Goal: Information Seeking & Learning: Learn about a topic

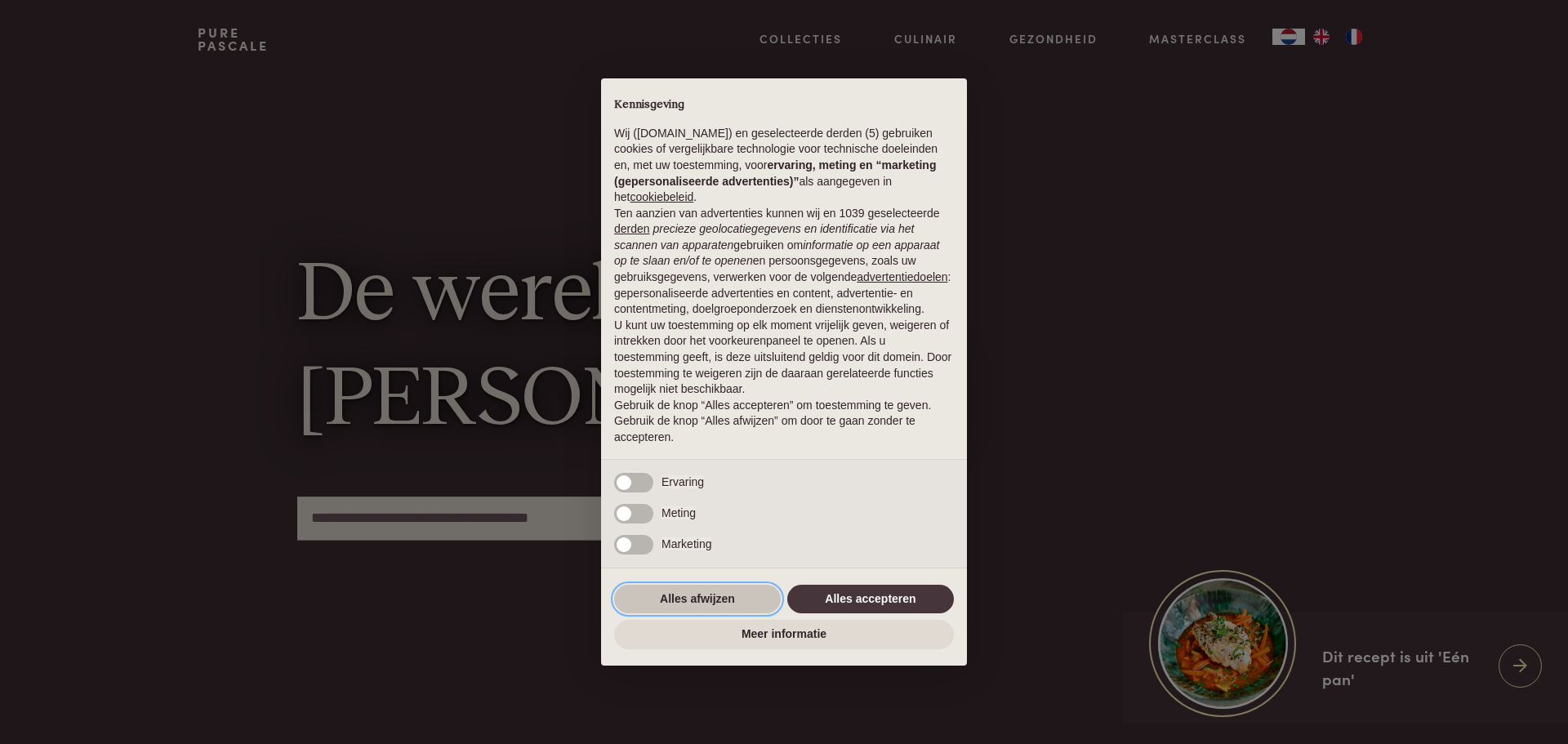
click at [704, 598] on button "Alles afwijzen" at bounding box center [697, 599] width 167 height 30
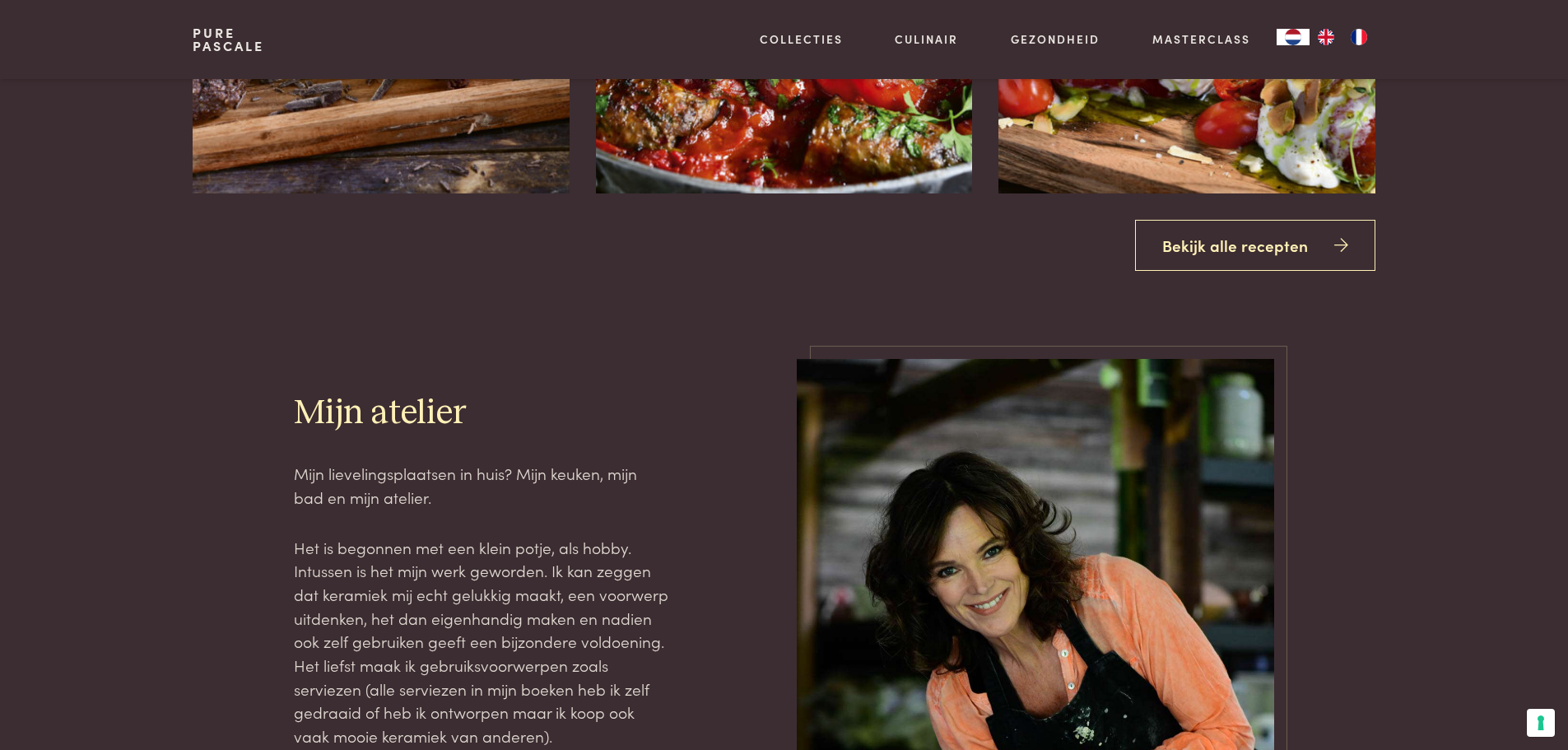
scroll to position [2469, 0]
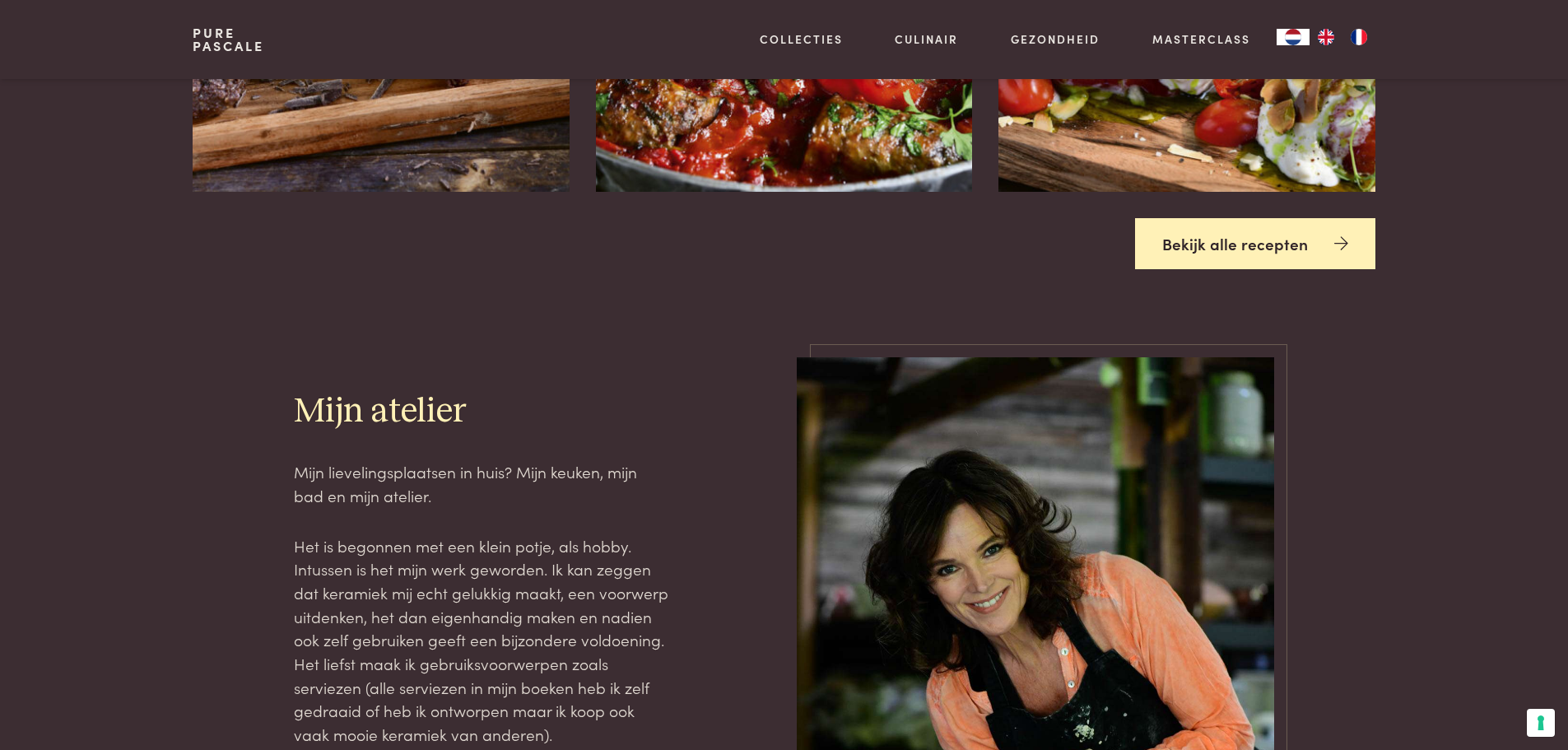
click at [1241, 247] on link "Bekijk alle recepten" at bounding box center [1255, 244] width 240 height 52
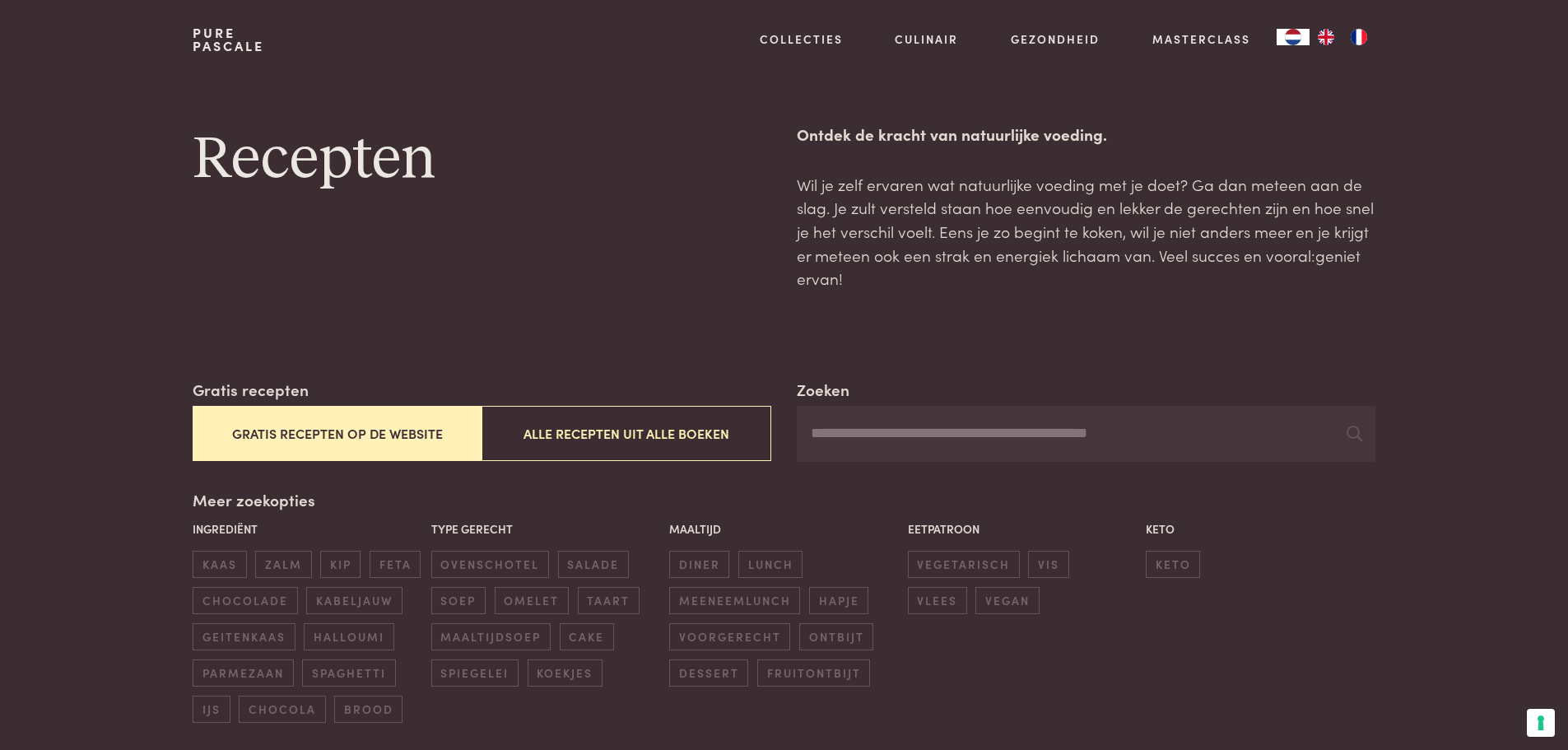
click at [401, 439] on button "Gratis recepten op de website" at bounding box center [336, 433] width 289 height 56
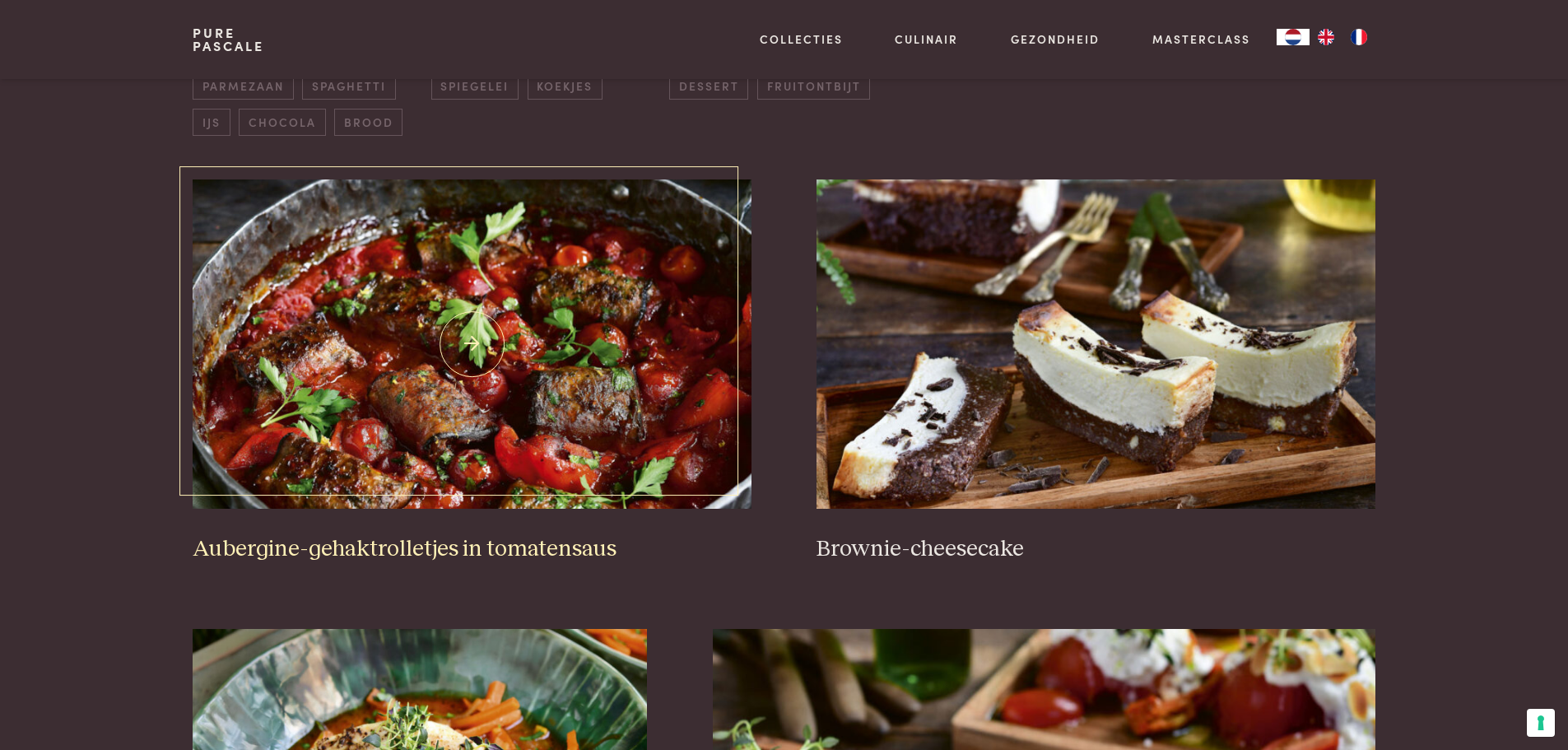
scroll to position [625, 0]
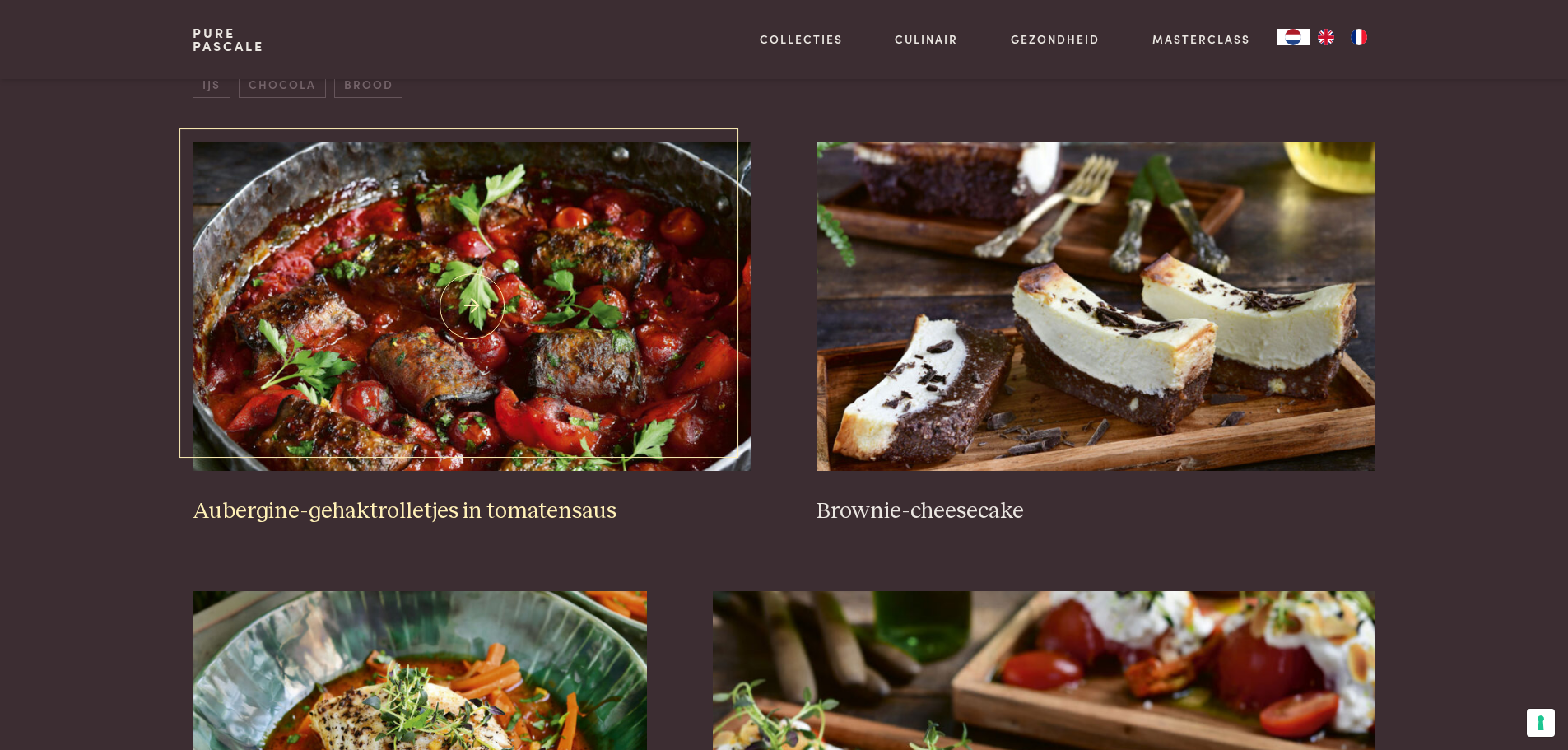
click at [510, 414] on img at bounding box center [471, 306] width 558 height 329
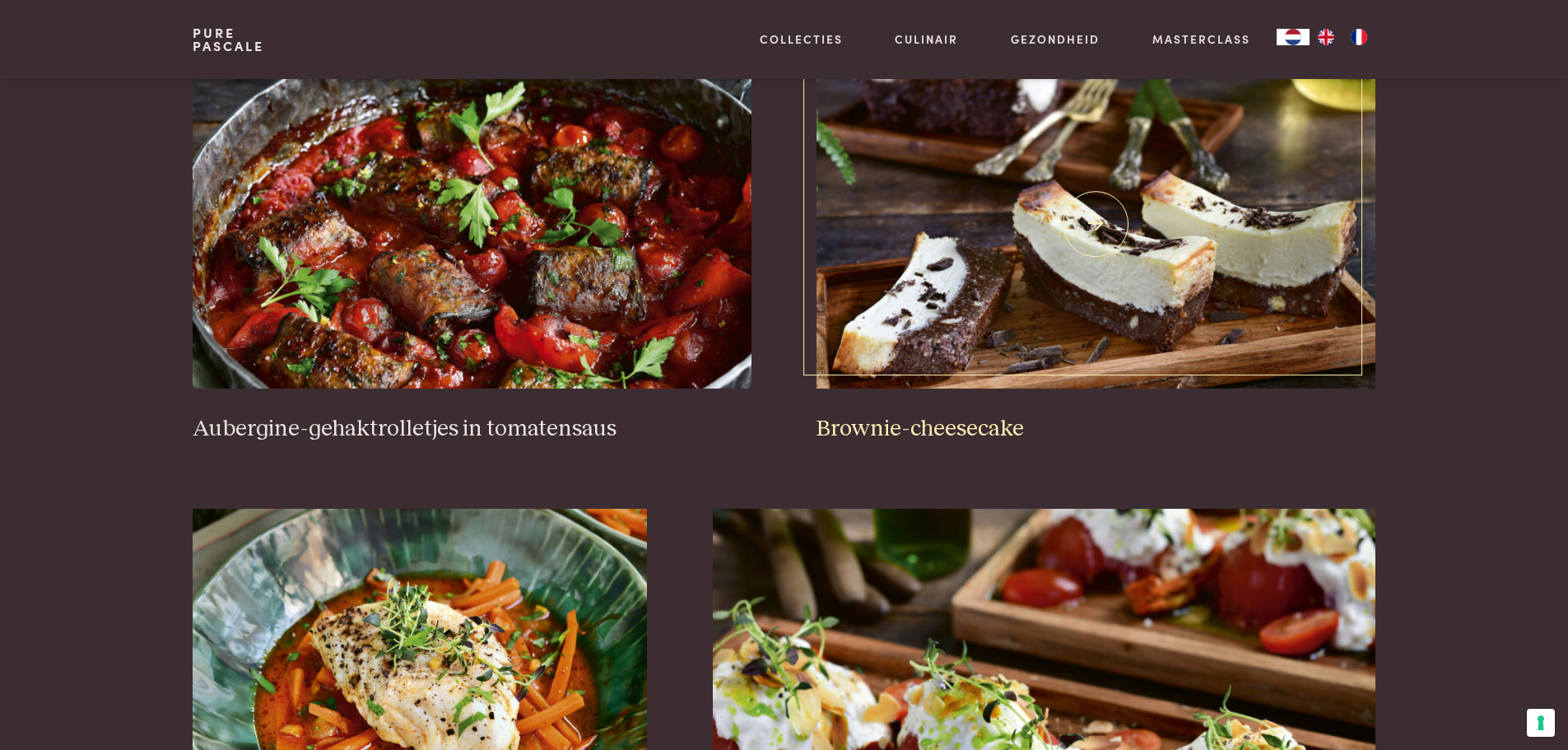
click at [904, 423] on h3 "Brownie-cheesecake" at bounding box center [1095, 428] width 558 height 29
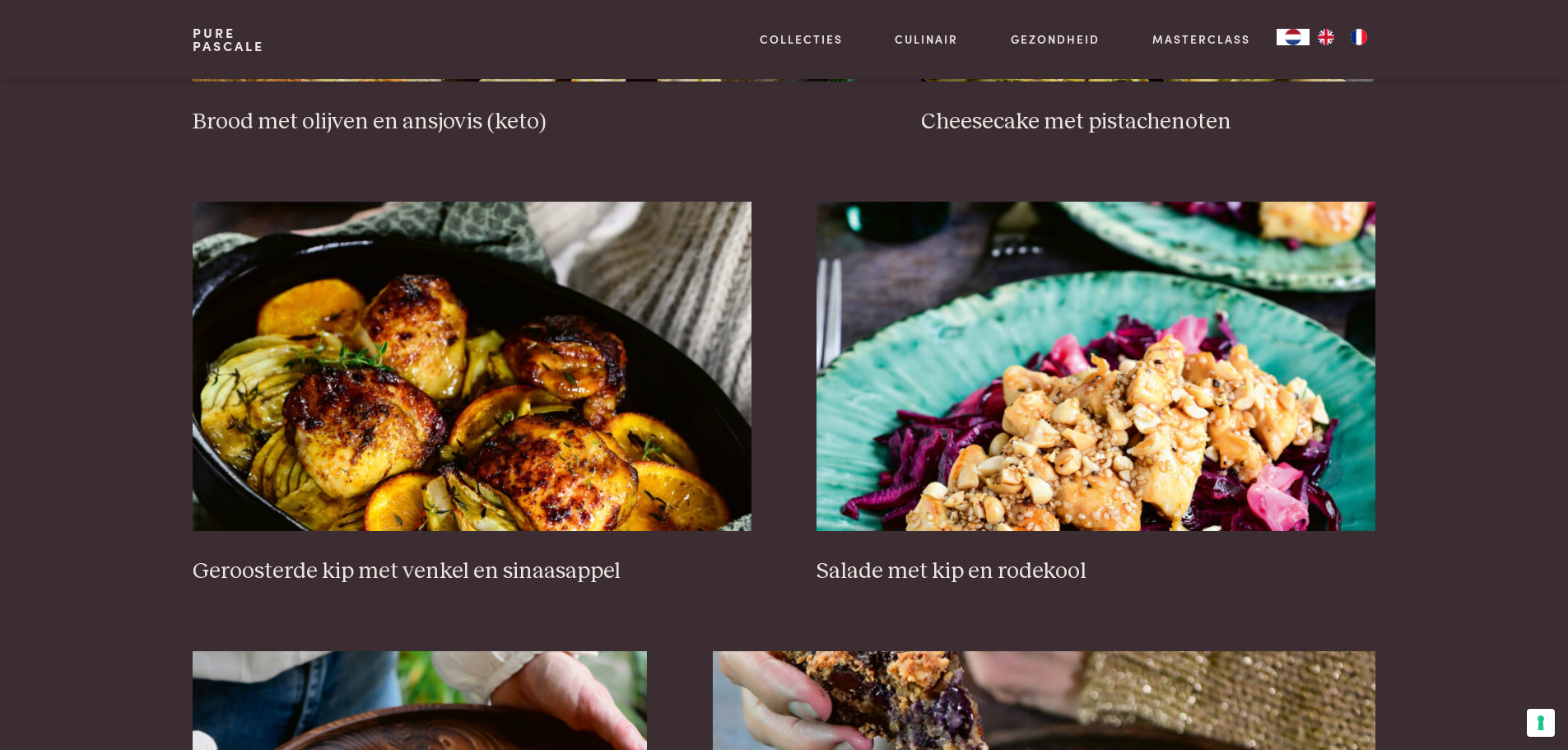
scroll to position [2024, 0]
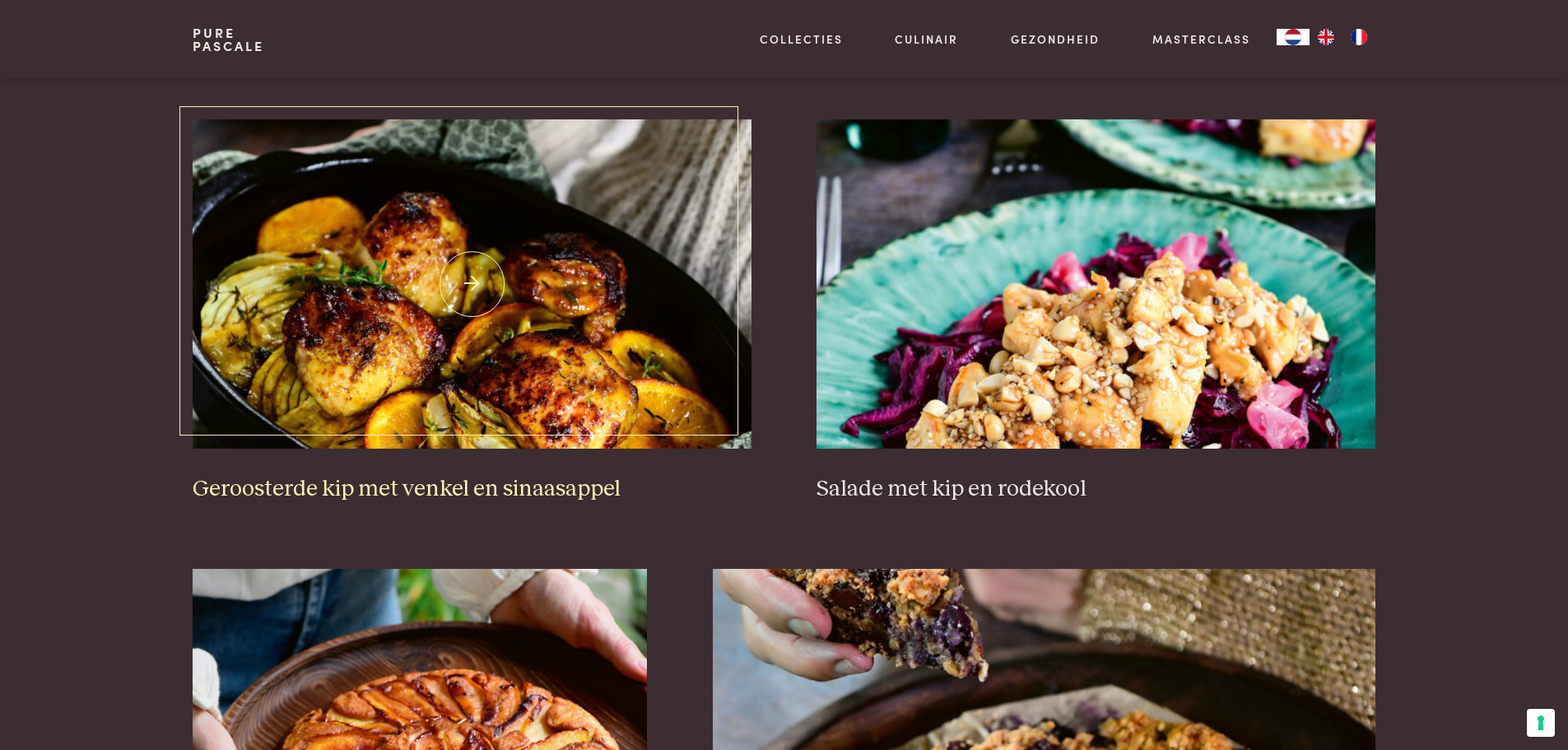
click at [500, 386] on img at bounding box center [471, 283] width 558 height 329
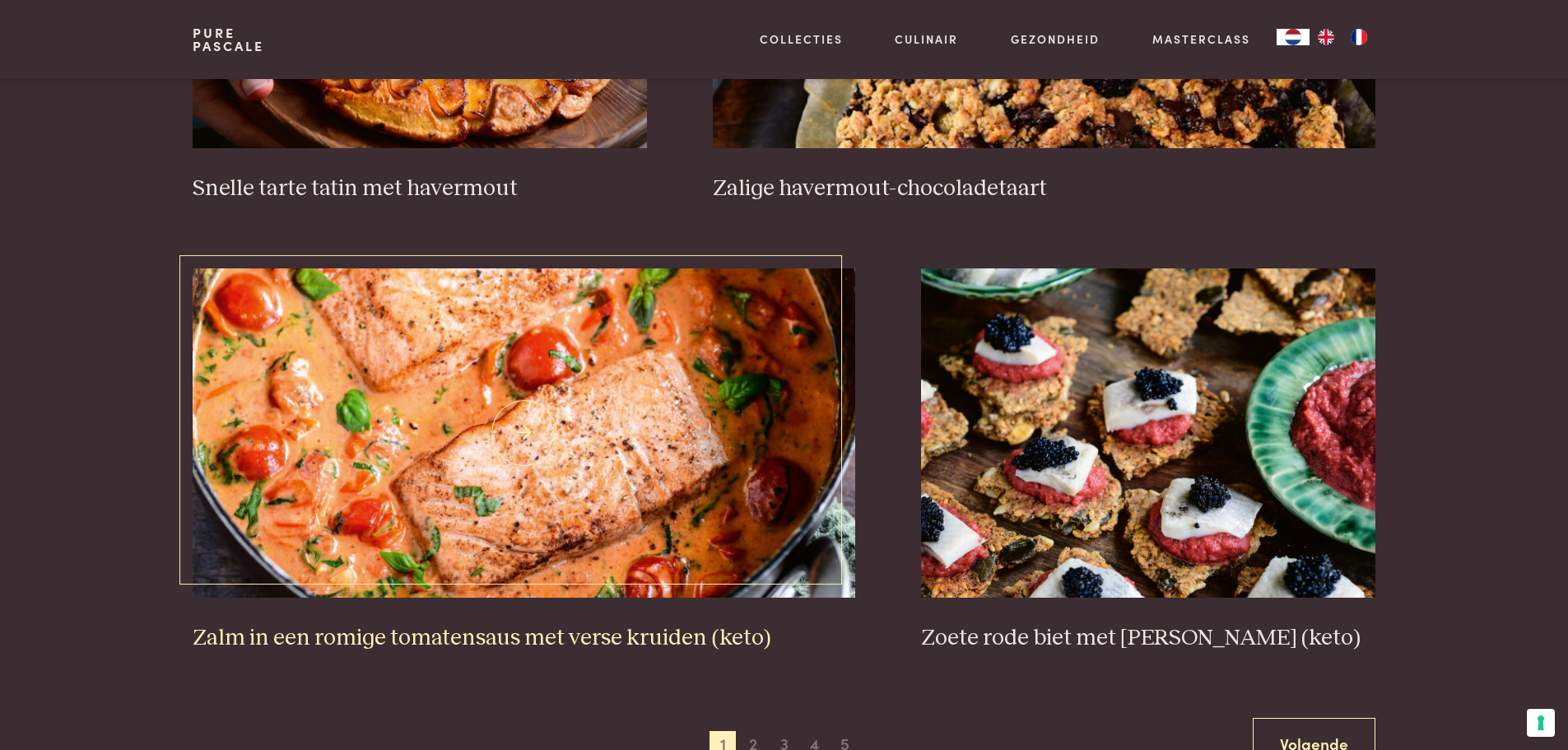
scroll to position [2518, 0]
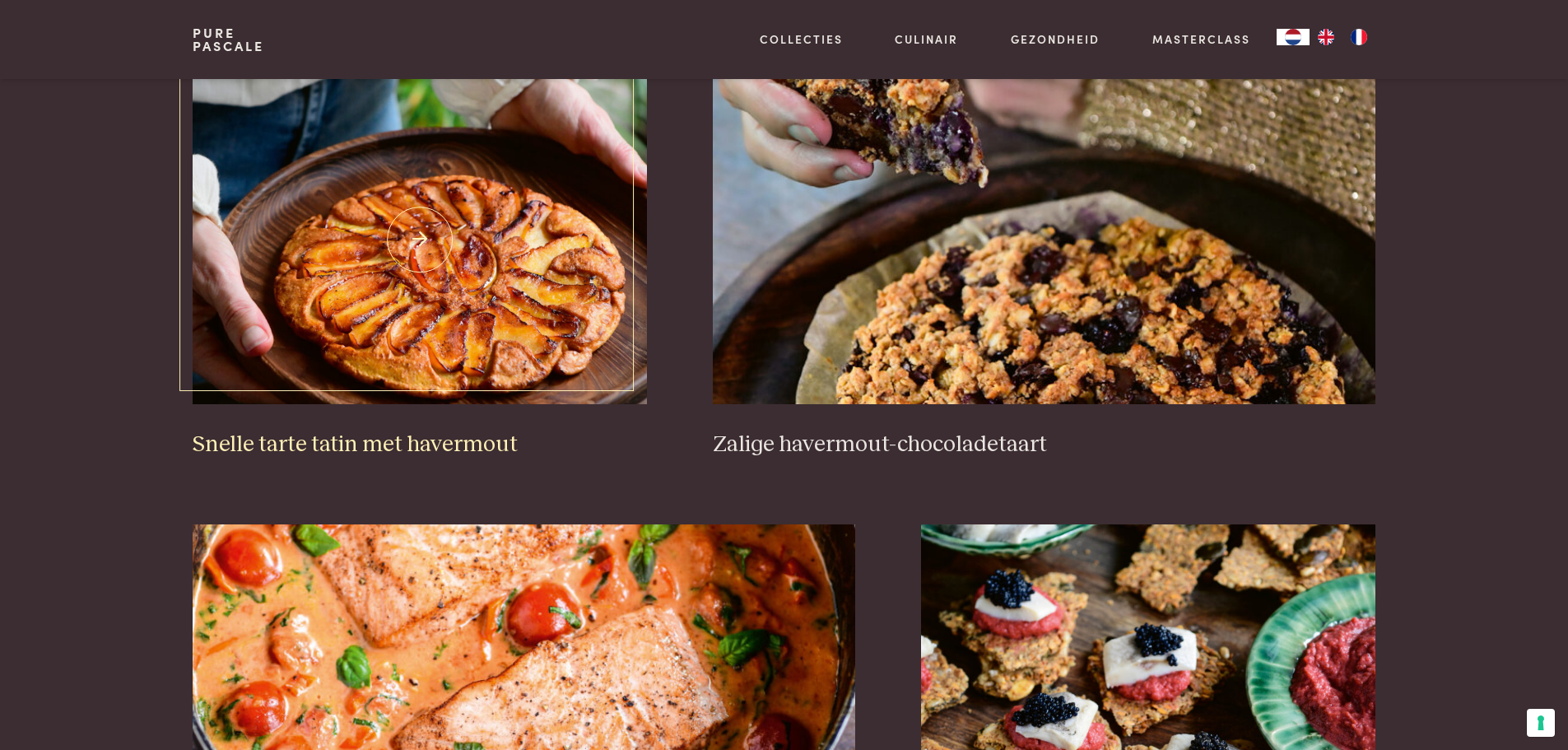
click at [519, 354] on img at bounding box center [419, 239] width 454 height 329
click at [979, 351] on img at bounding box center [1043, 239] width 662 height 329
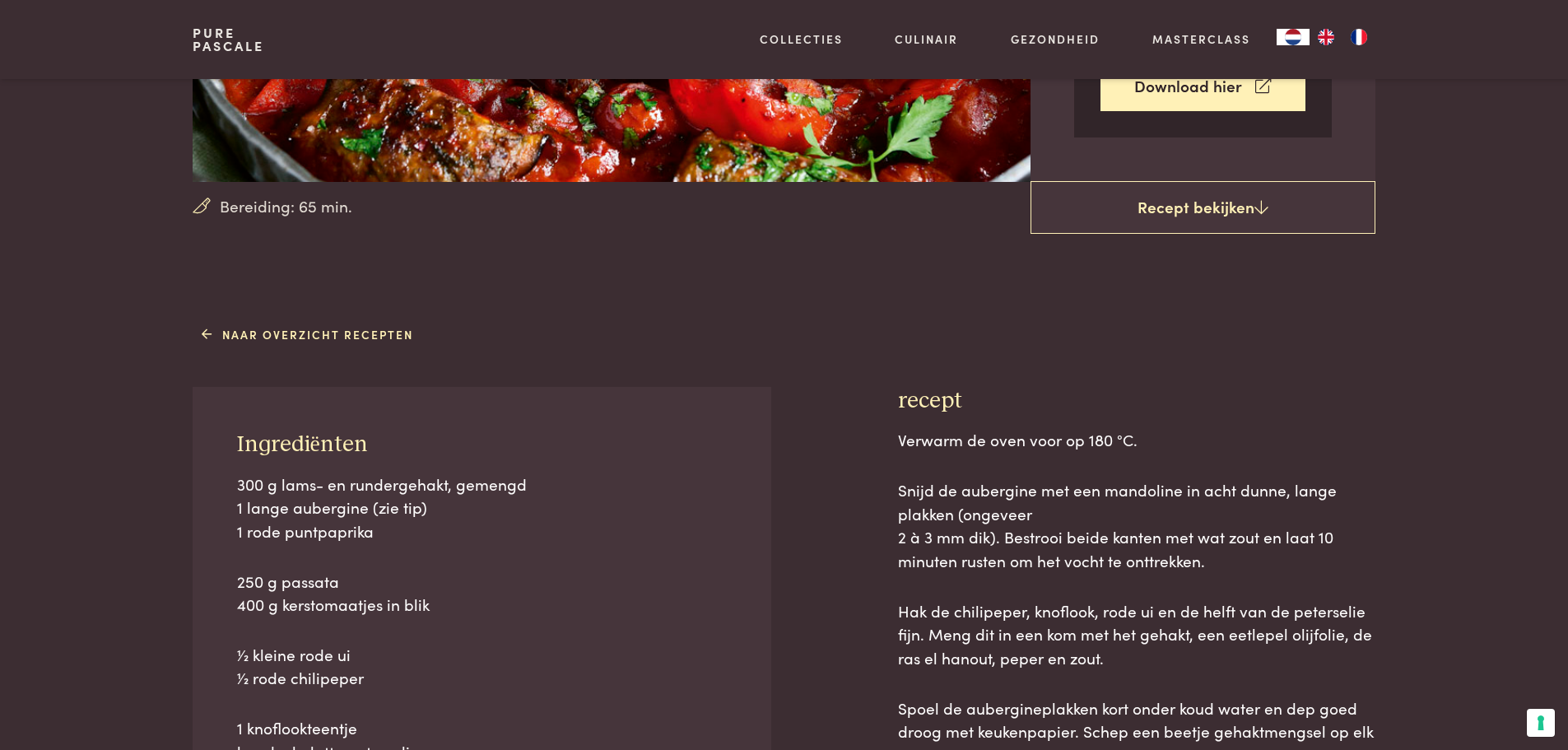
scroll to position [412, 0]
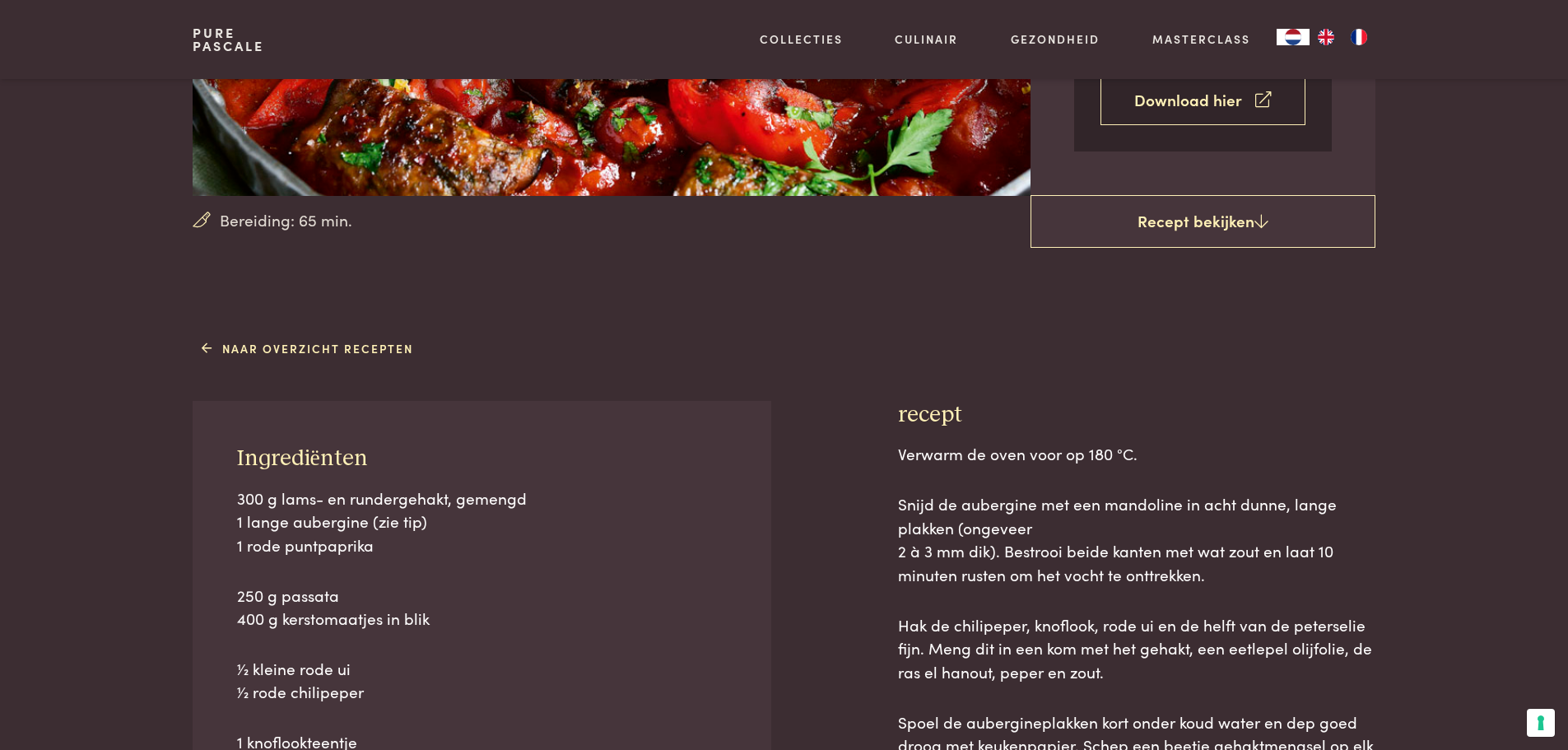
click at [1201, 108] on link "Download hier" at bounding box center [1203, 99] width 205 height 52
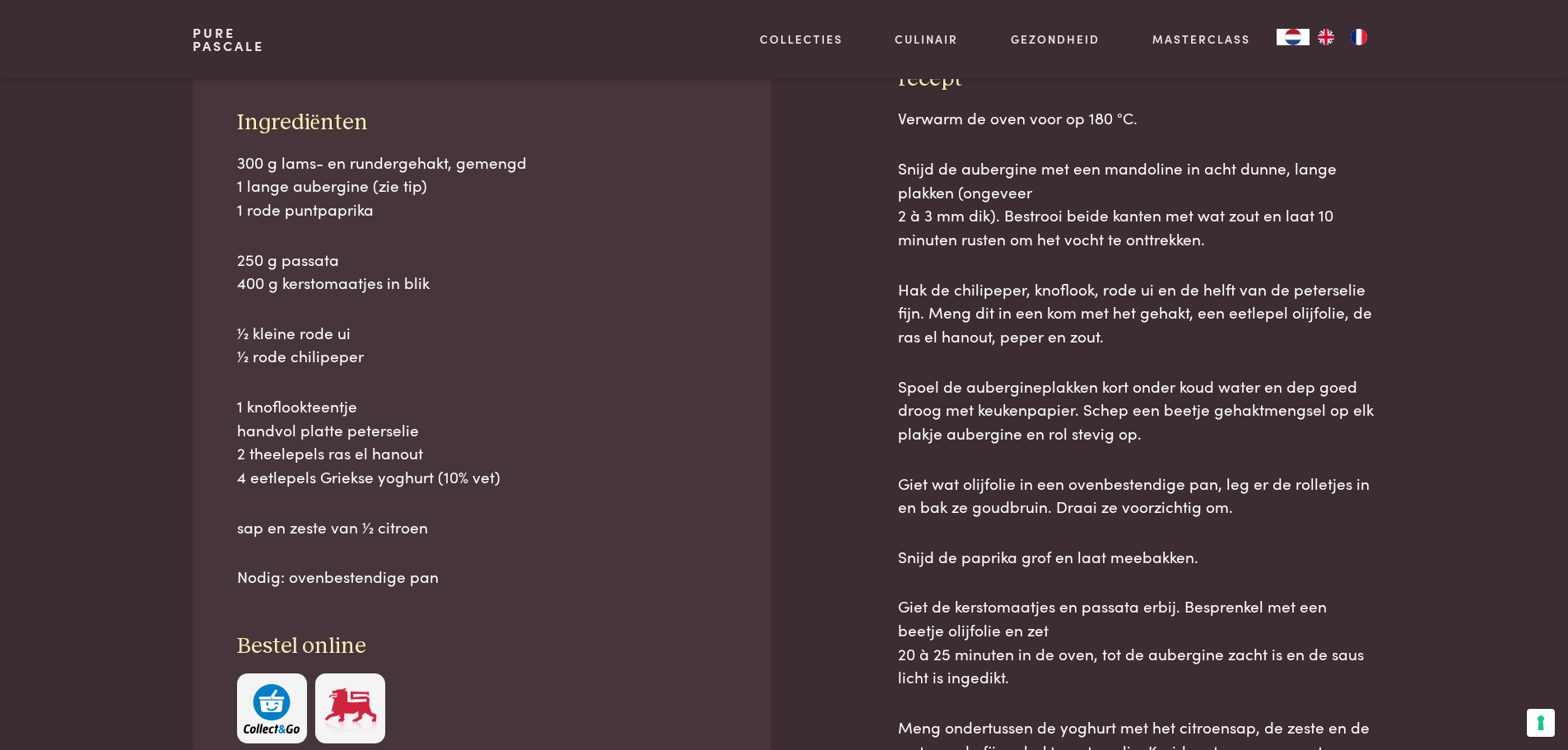
scroll to position [741, 0]
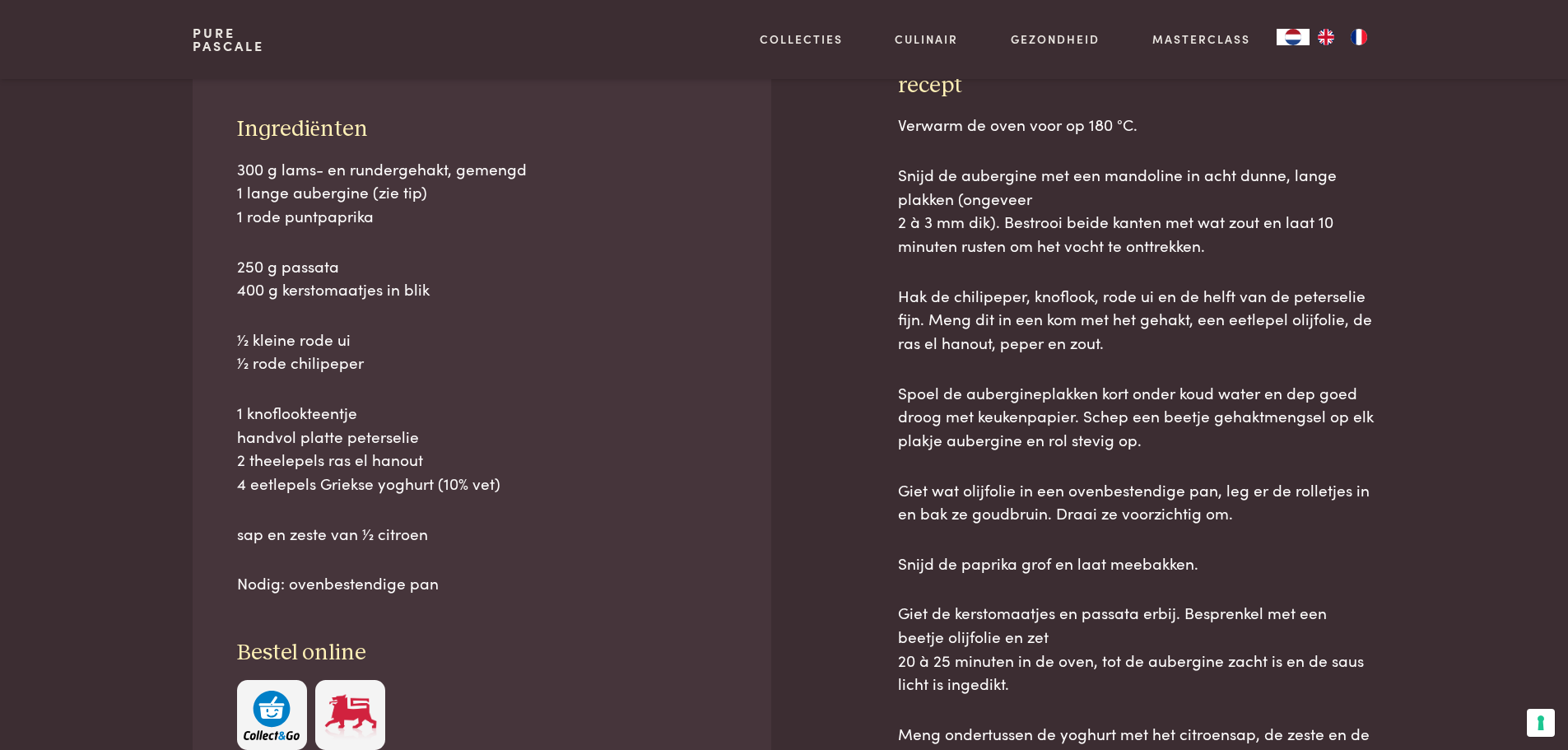
click at [588, 367] on p "1⁄2 kleine rode ui 1⁄2 rode chilipeper" at bounding box center [482, 351] width 491 height 47
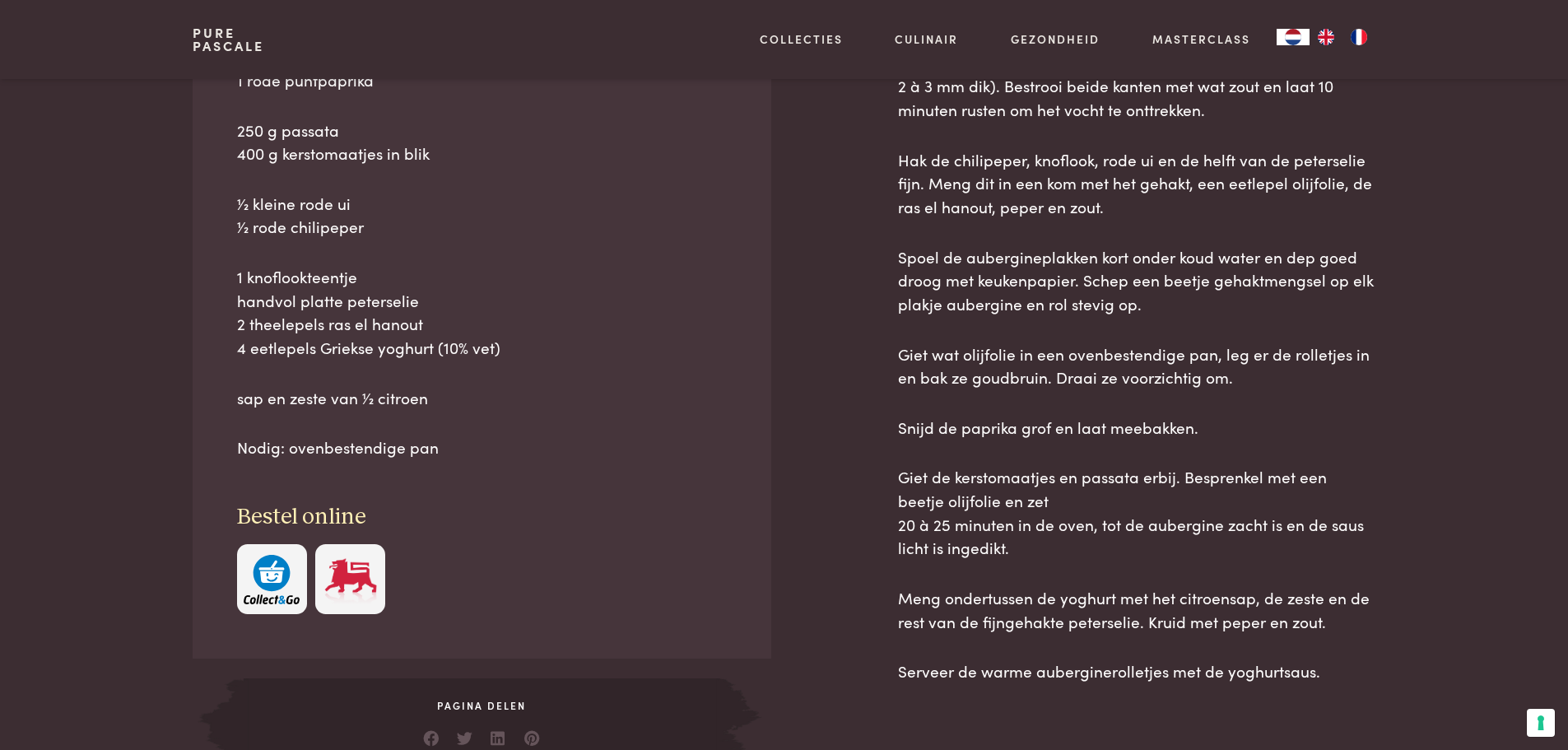
scroll to position [905, 0]
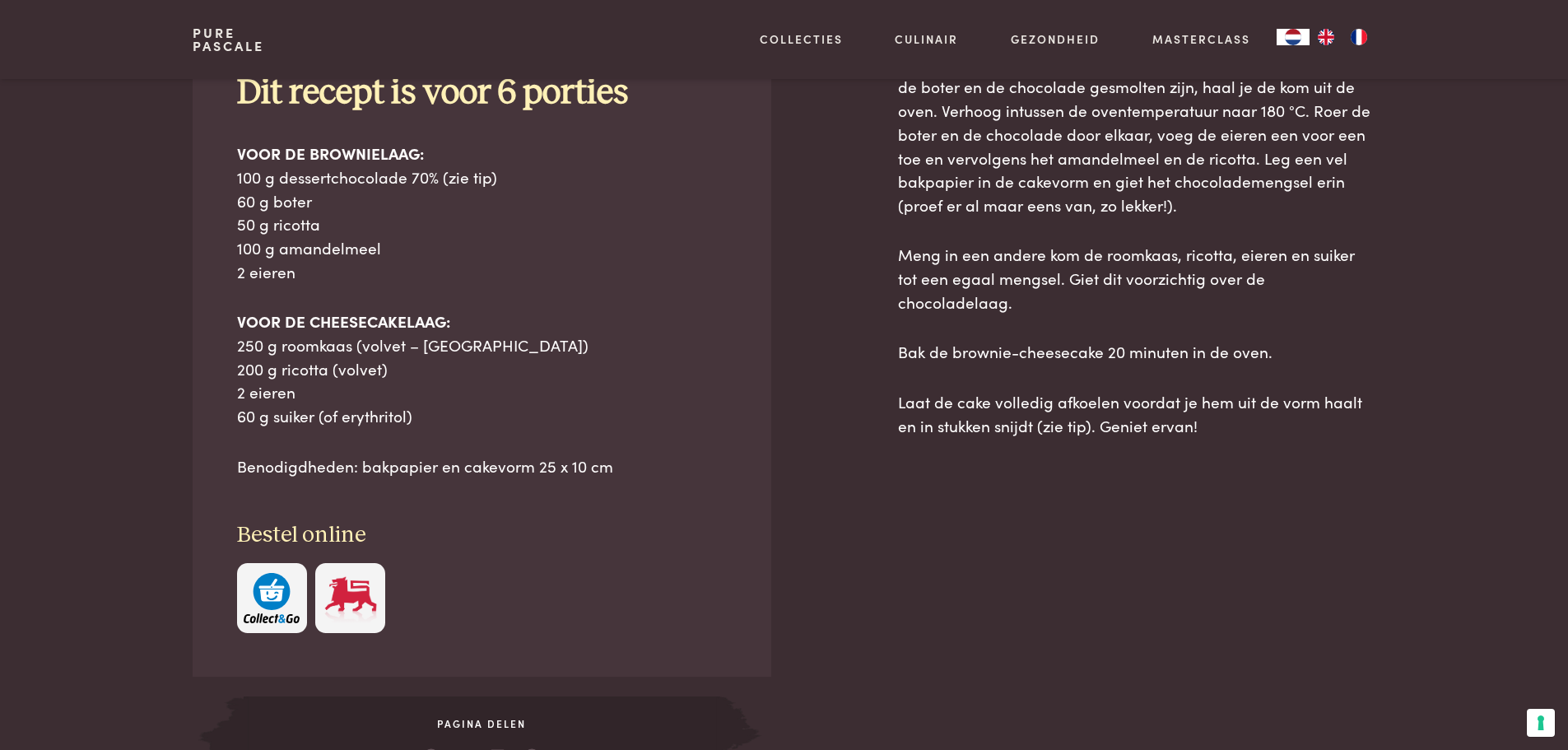
scroll to position [823, 0]
click at [656, 332] on p "VOOR DE CHEESECAKELAAG: 250 g roomkaas (volvet – Philadelphia) 200 g ricotta (v…" at bounding box center [482, 369] width 491 height 118
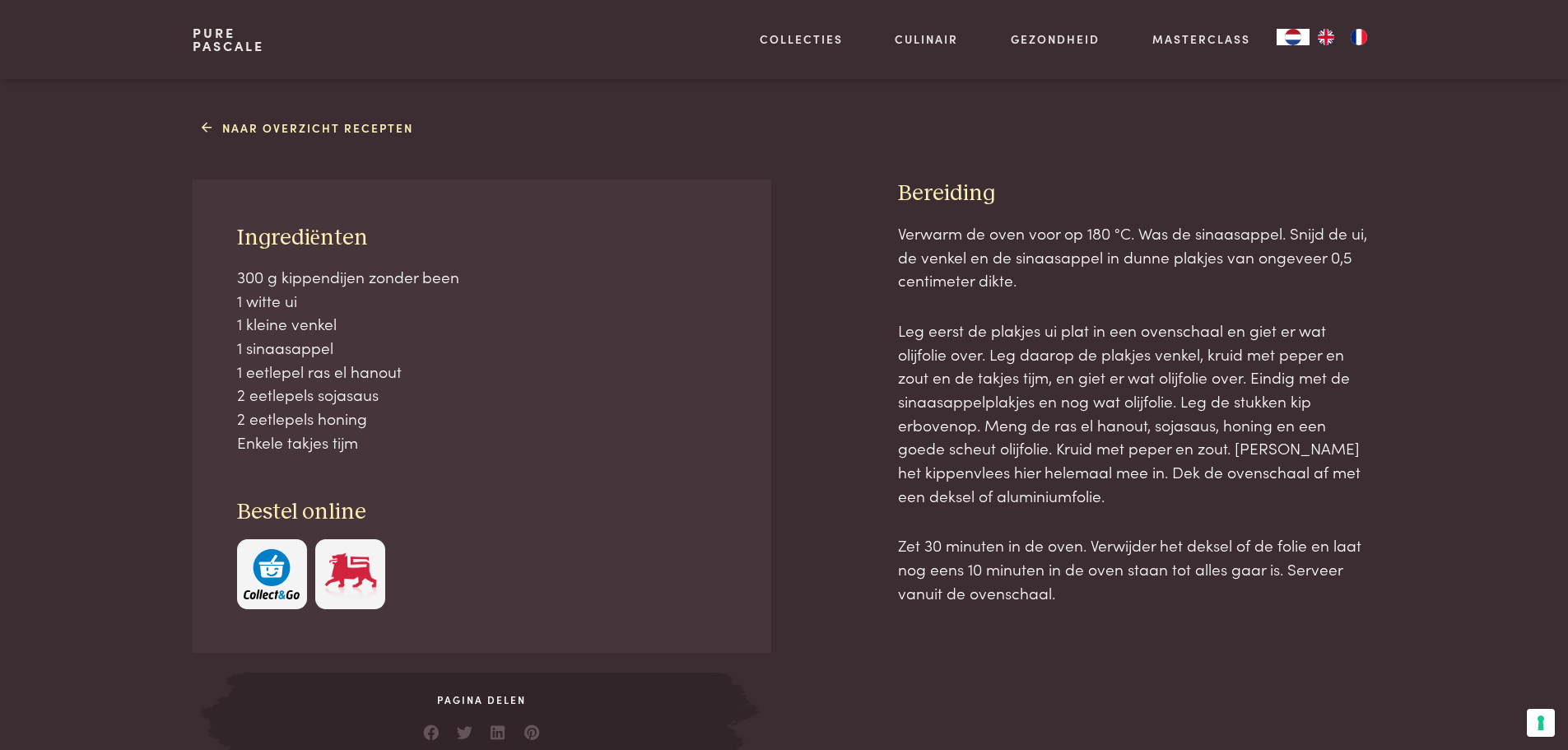
scroll to position [658, 0]
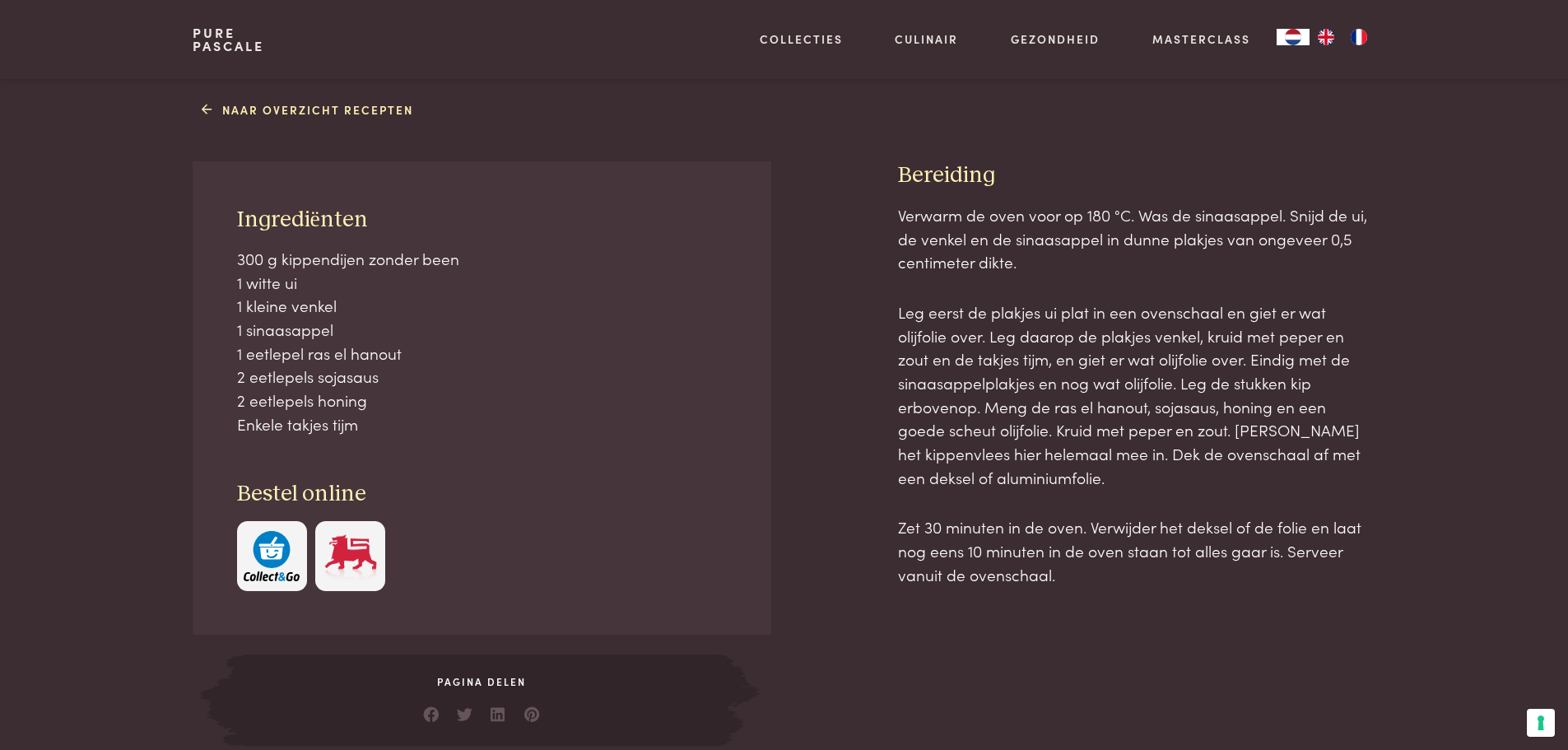
click at [493, 403] on p "300 g kippendijen zonder been 1 witte ui 1 kleine venkel 1 sinaasappel 1 eetlep…" at bounding box center [482, 341] width 491 height 189
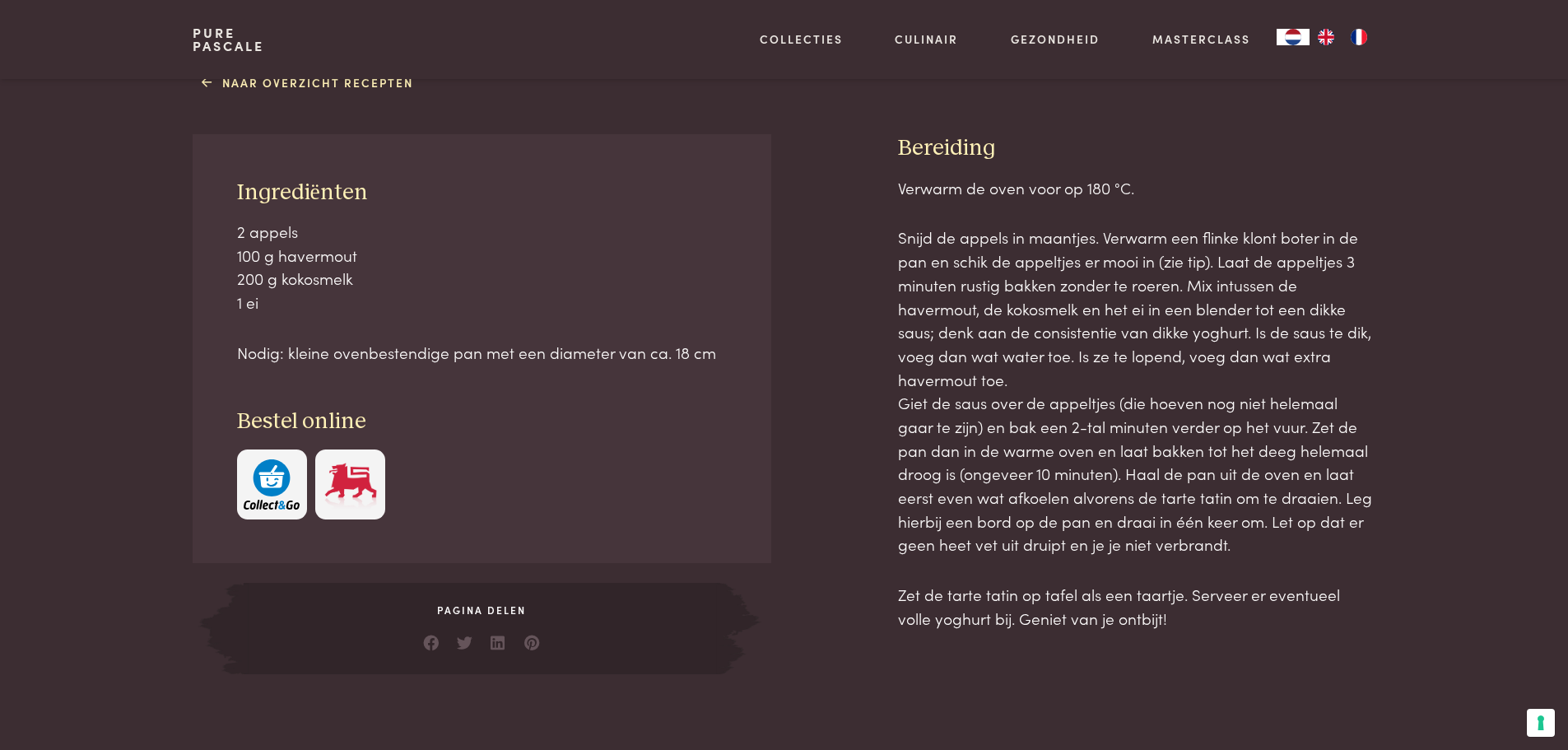
scroll to position [576, 0]
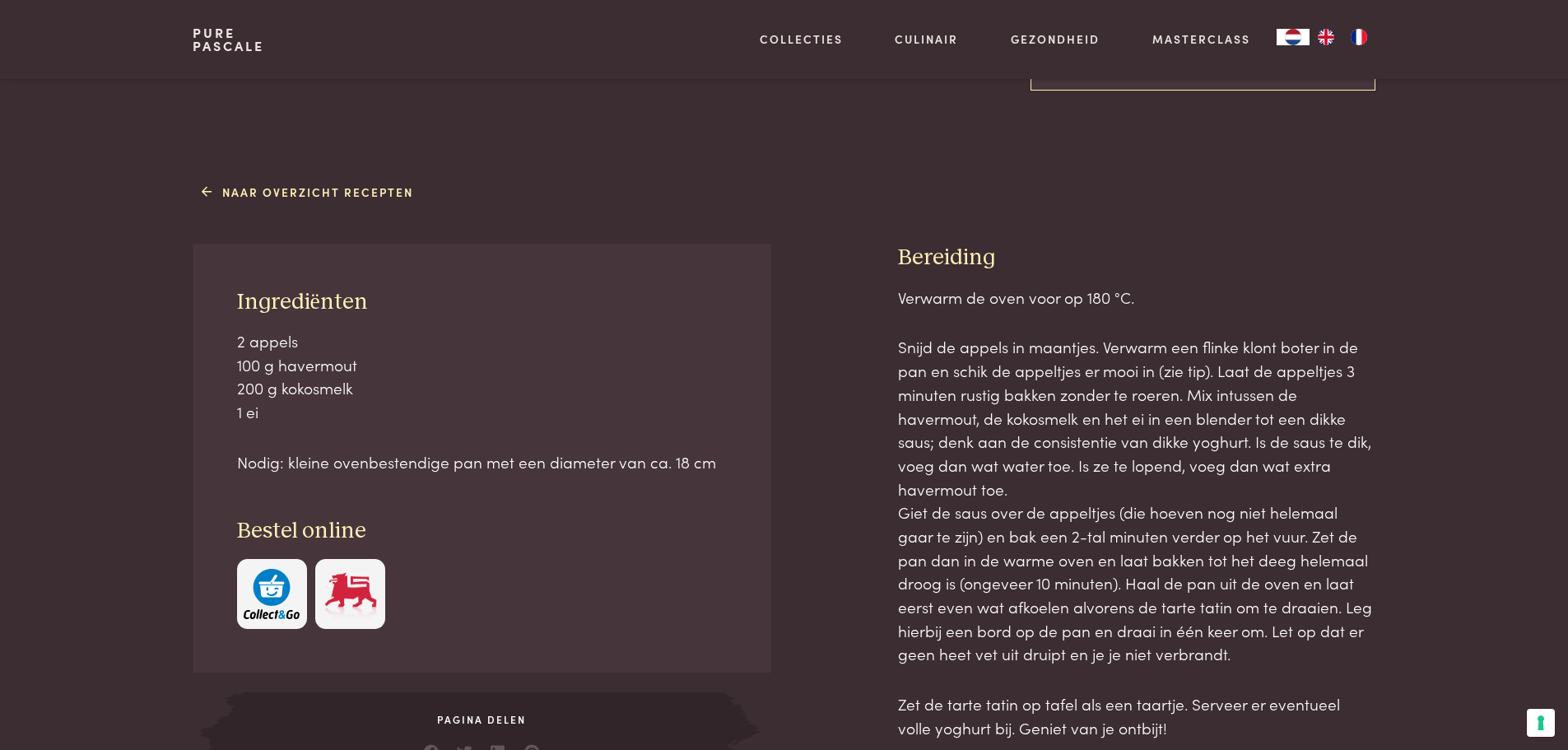
click at [540, 372] on p "2 appels 100 g havermout 200 g kokosmelk 1 ei" at bounding box center [482, 376] width 491 height 94
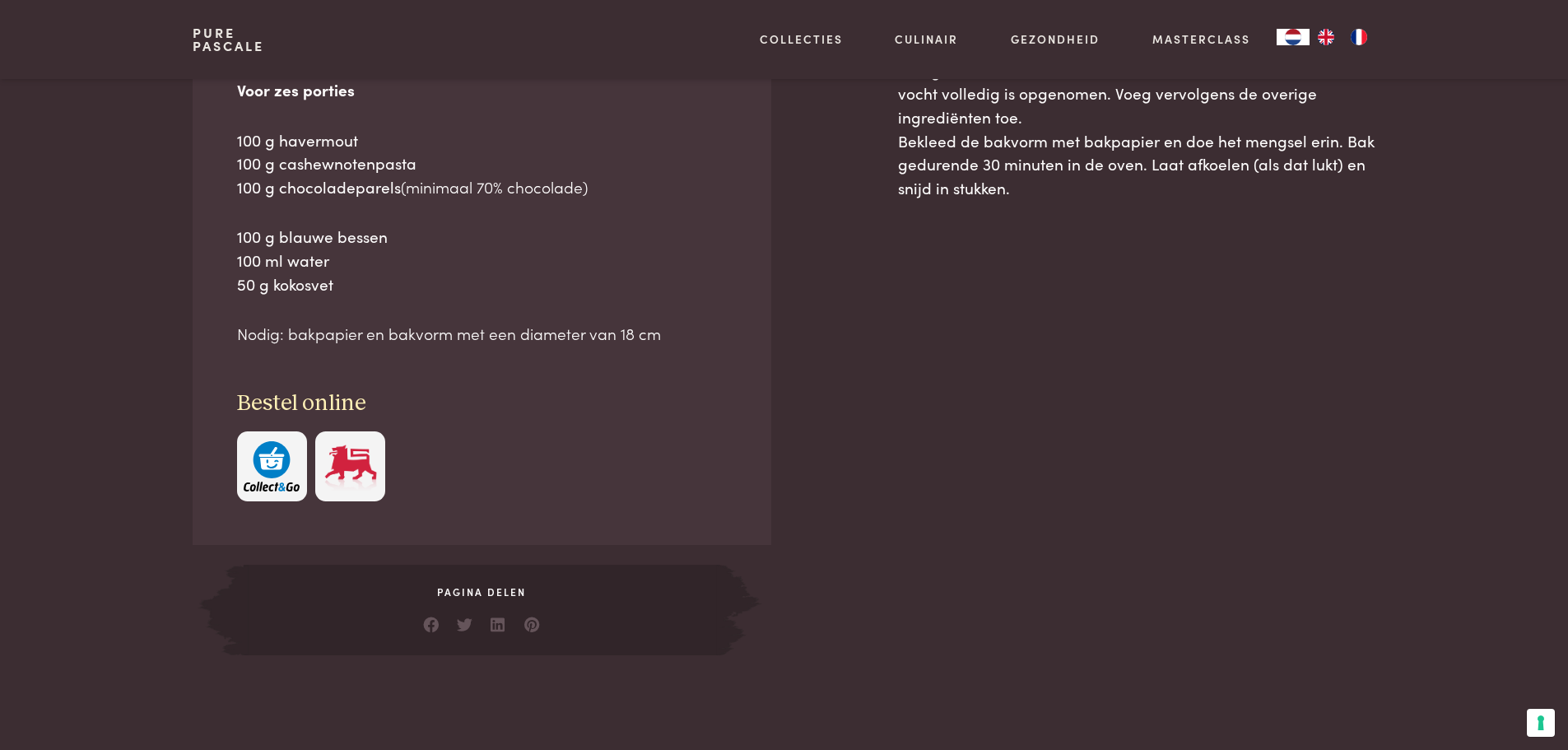
scroll to position [905, 0]
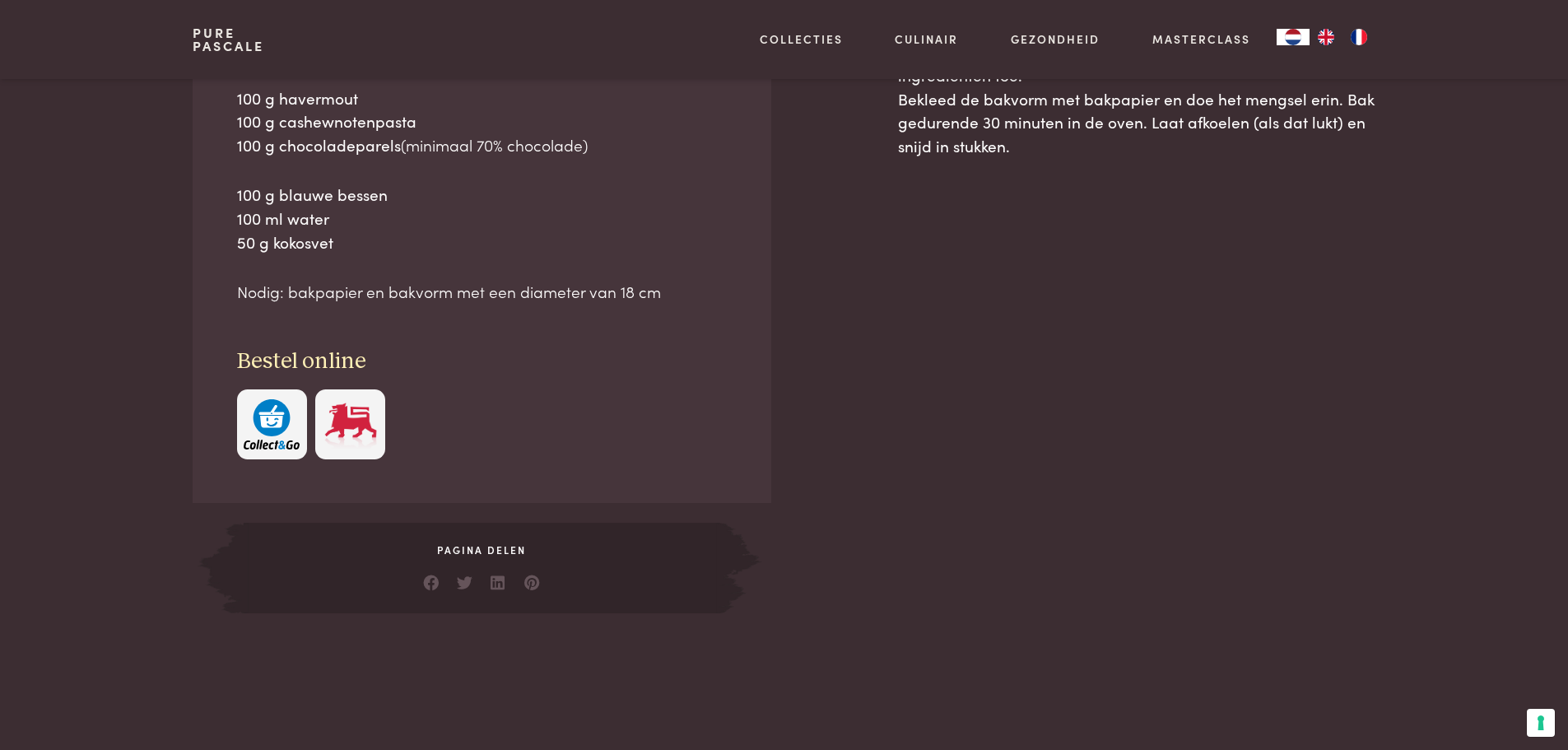
click at [506, 381] on div "Bestel online" at bounding box center [482, 403] width 491 height 111
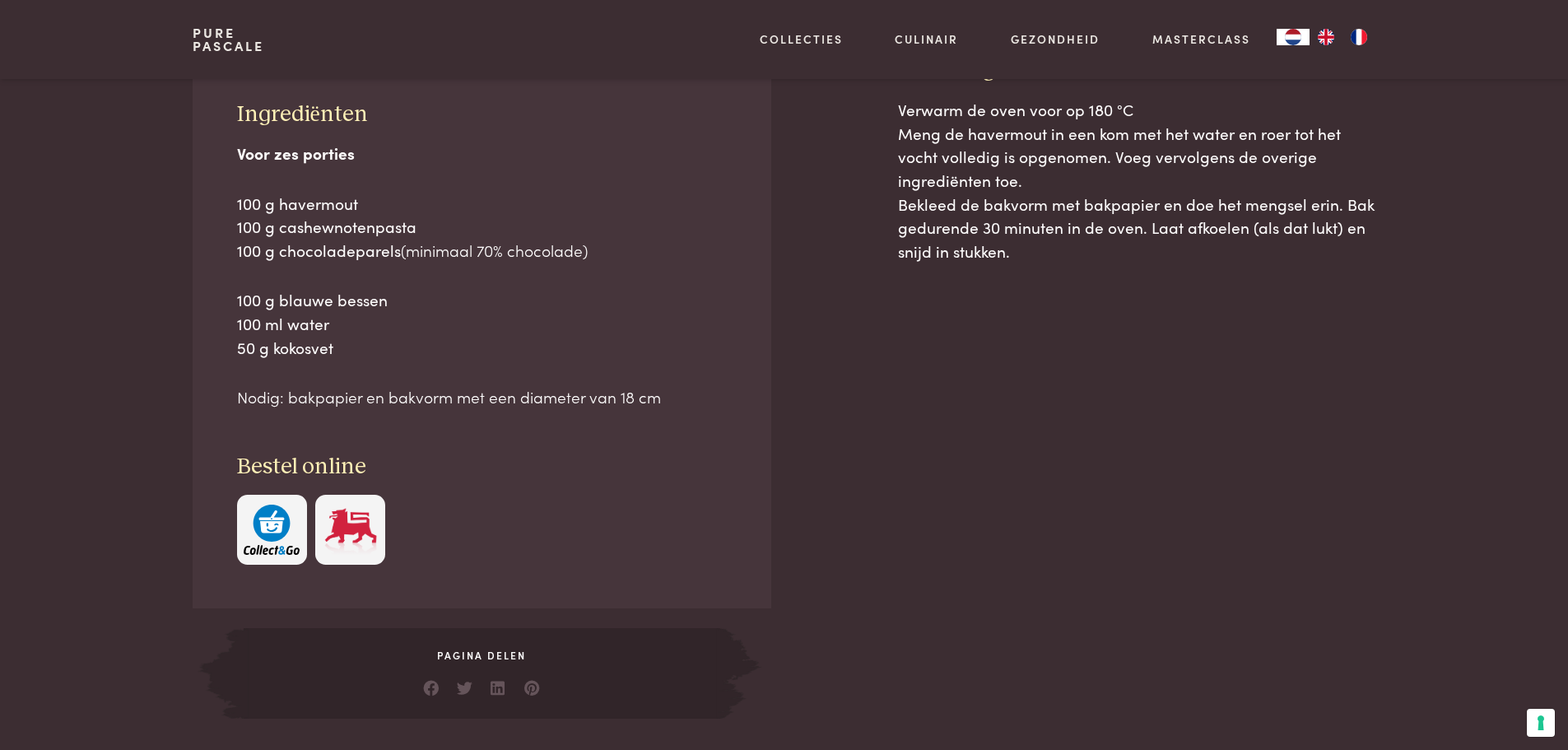
scroll to position [741, 0]
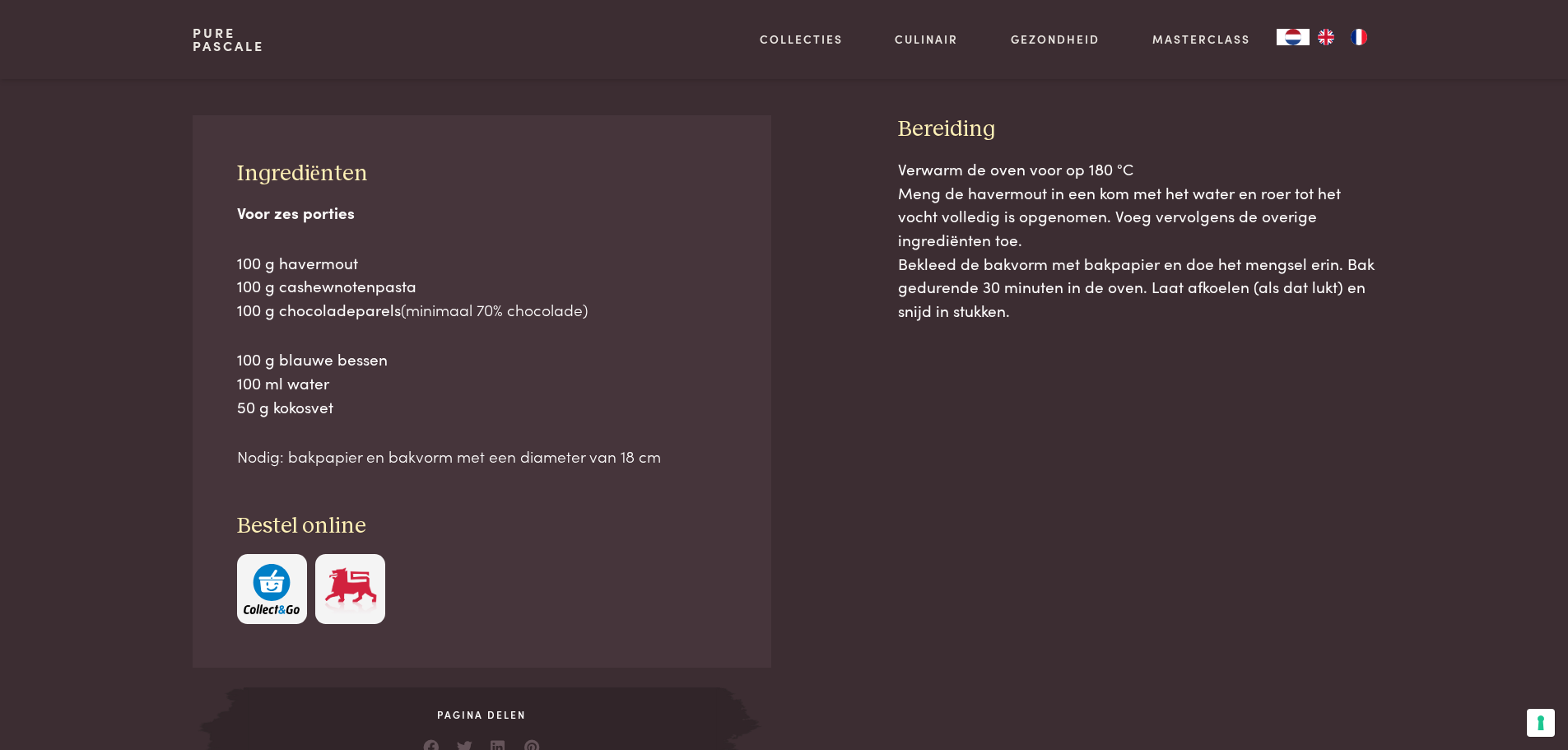
click at [459, 274] on p "100 g havermout 100 g cashewnotenpasta 100 g chocoladeparels (minimaal 70% choc…" at bounding box center [482, 286] width 491 height 70
